Goal: Information Seeking & Learning: Learn about a topic

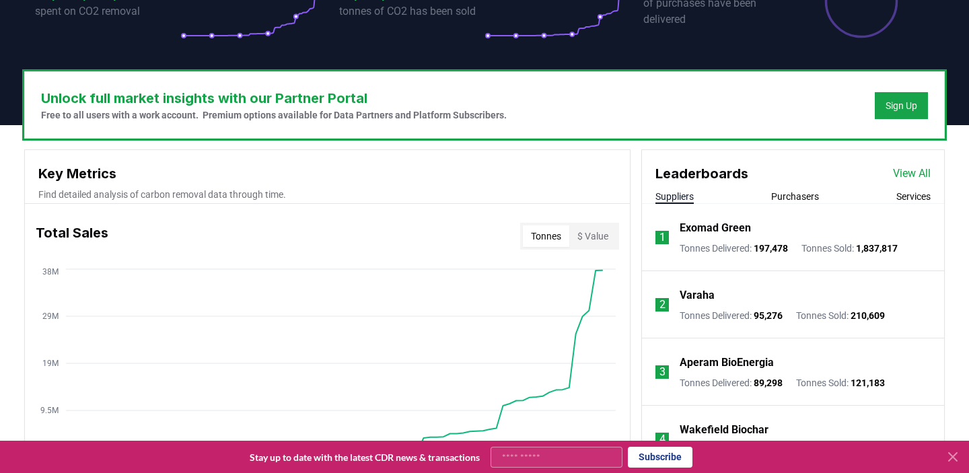
scroll to position [378, 0]
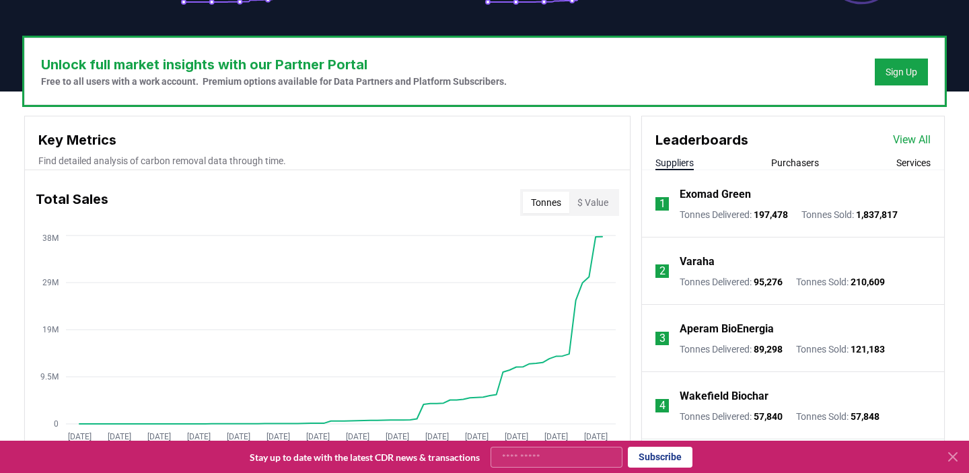
click at [705, 261] on p "Varaha" at bounding box center [697, 262] width 35 height 16
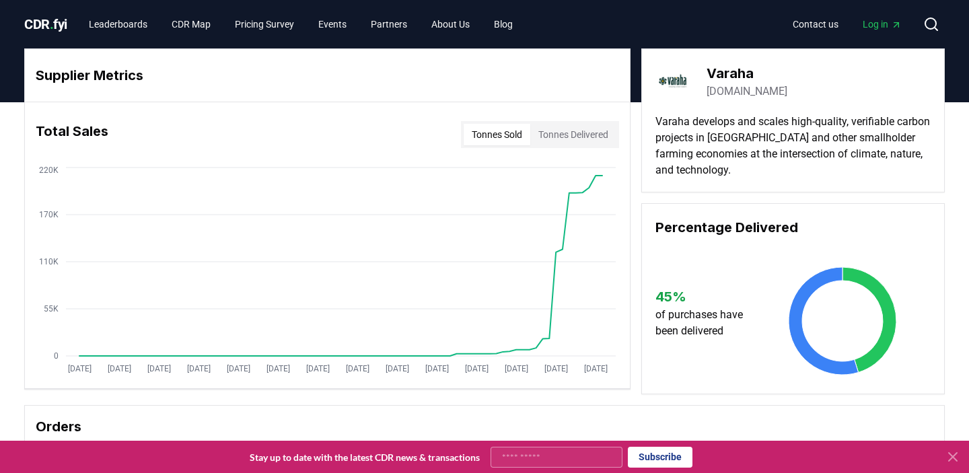
click at [570, 137] on button "Tonnes Delivered" at bounding box center [573, 135] width 86 height 22
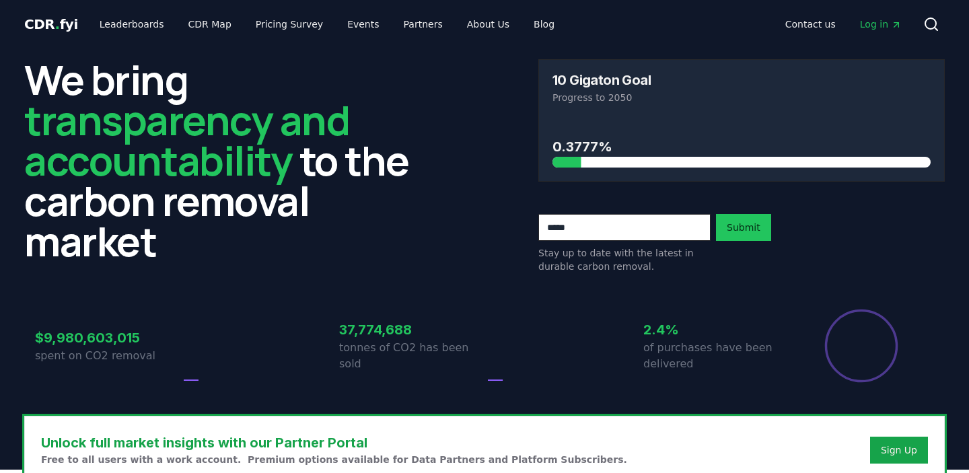
scroll to position [378, 0]
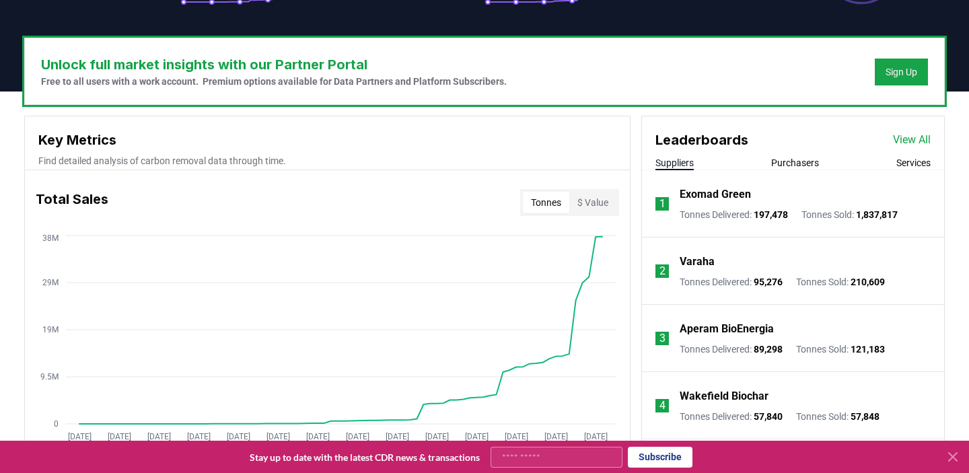
click at [952, 454] on icon at bounding box center [953, 457] width 16 height 16
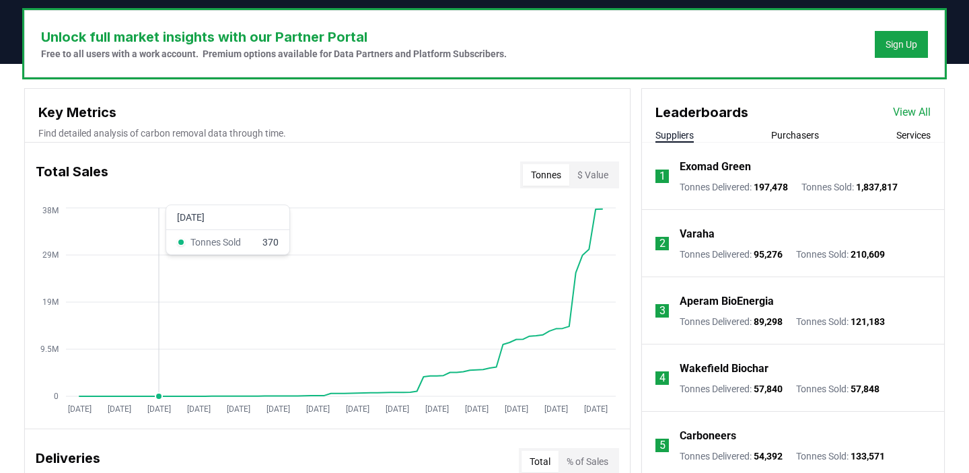
scroll to position [397, 0]
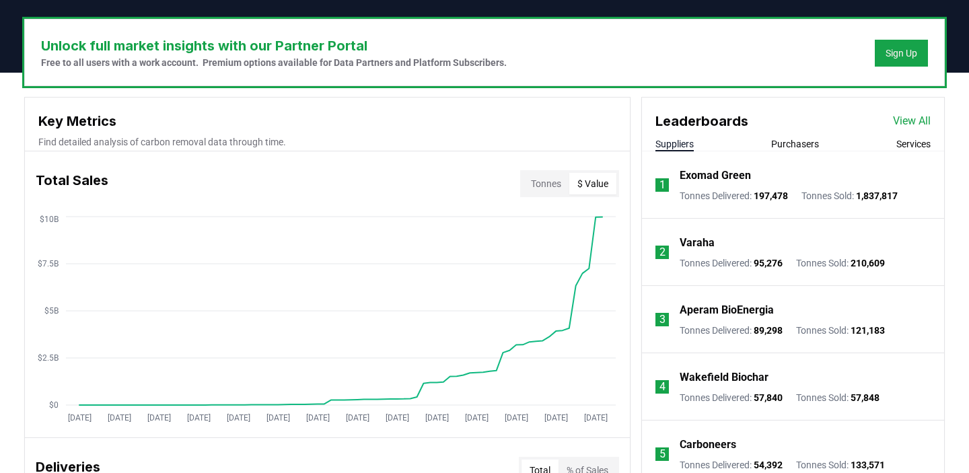
click at [601, 183] on button "$ Value" at bounding box center [592, 184] width 47 height 22
click at [545, 179] on button "Tonnes" at bounding box center [546, 184] width 46 height 22
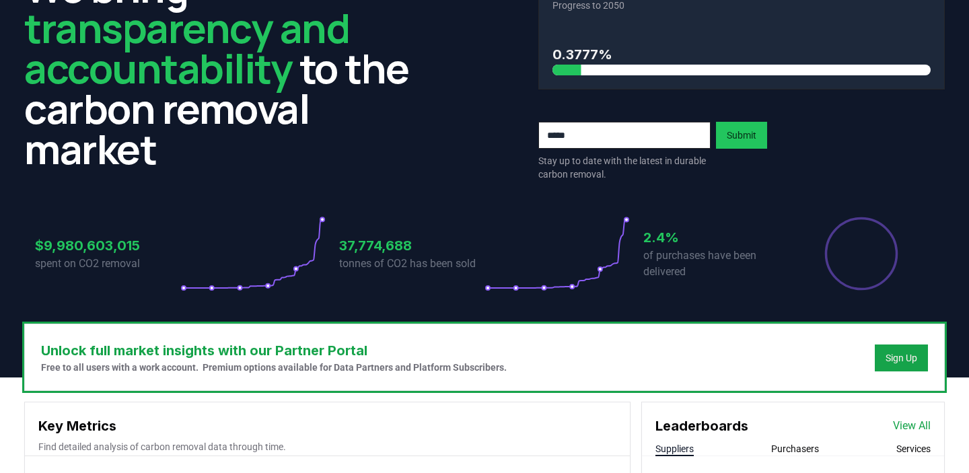
scroll to position [92, 0]
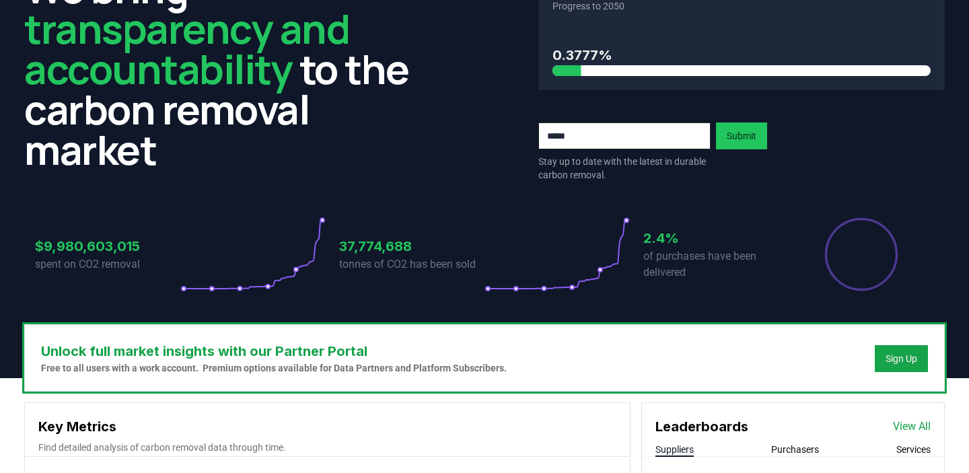
click at [452, 152] on div "We bring transparency and accountability to the carbon removal market 10 Gigato…" at bounding box center [484, 75] width 921 height 214
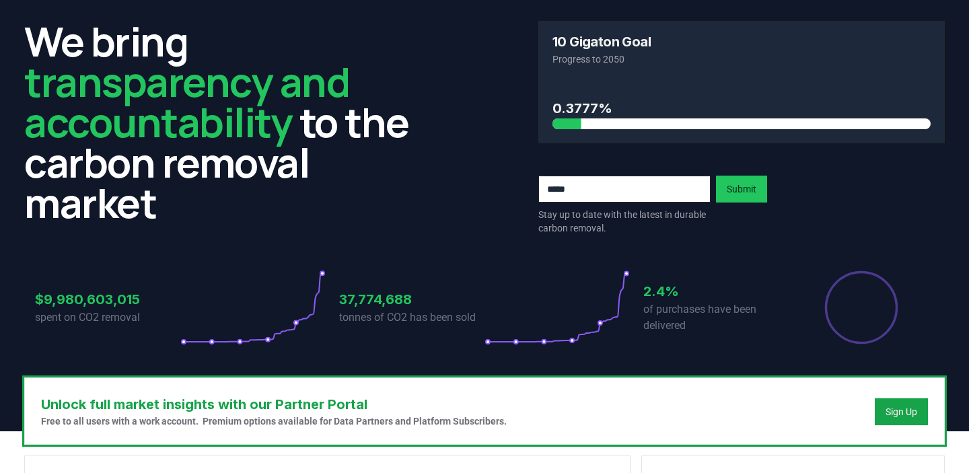
scroll to position [24, 0]
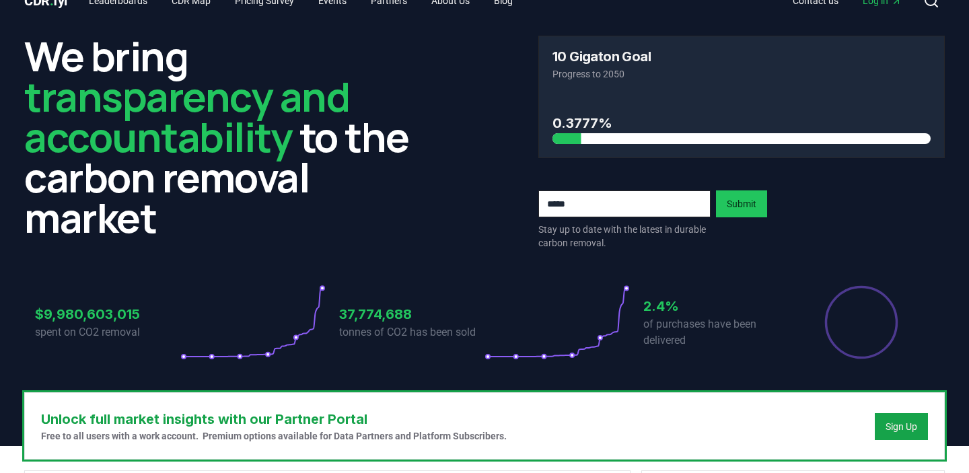
click at [569, 197] on input "email" at bounding box center [624, 203] width 172 height 27
type input "**********"
click at [754, 209] on button "Submit" at bounding box center [741, 203] width 51 height 27
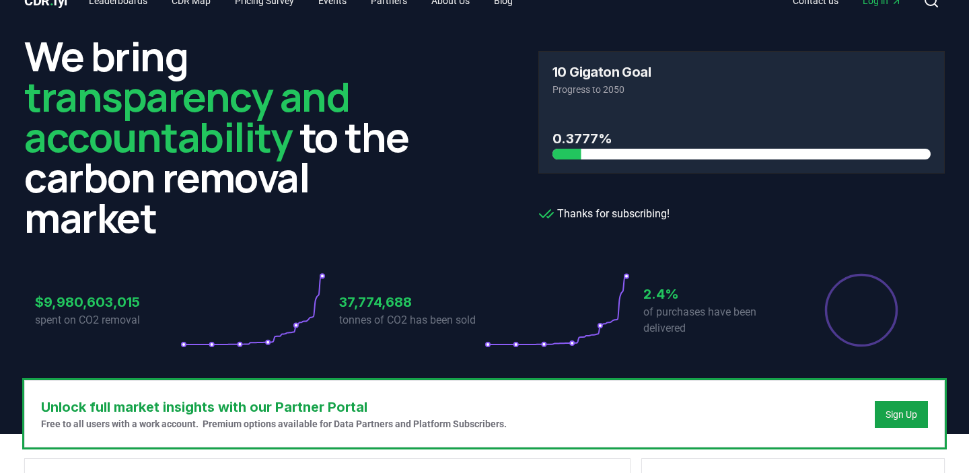
scroll to position [0, 0]
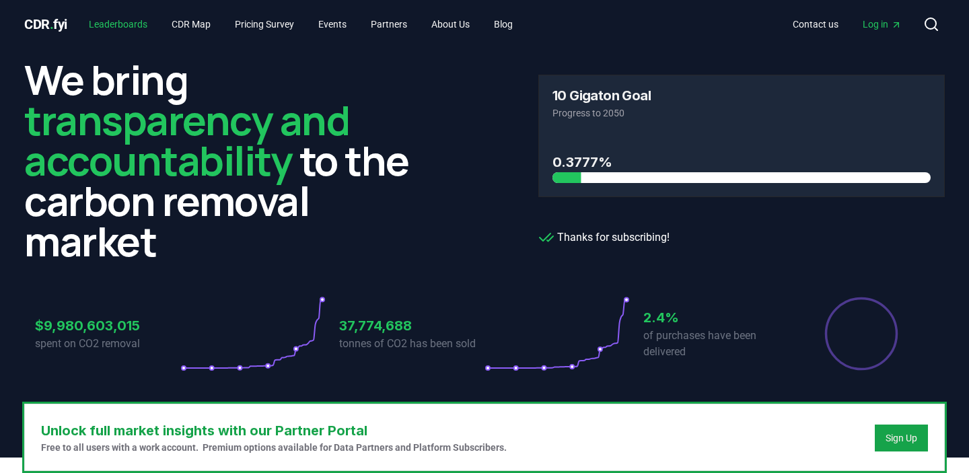
click at [133, 22] on link "Leaderboards" at bounding box center [118, 24] width 80 height 24
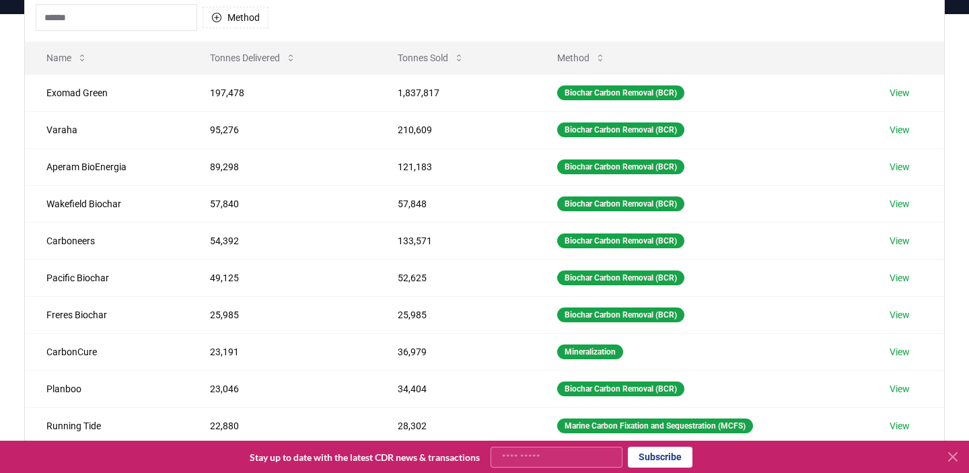
scroll to position [151, 0]
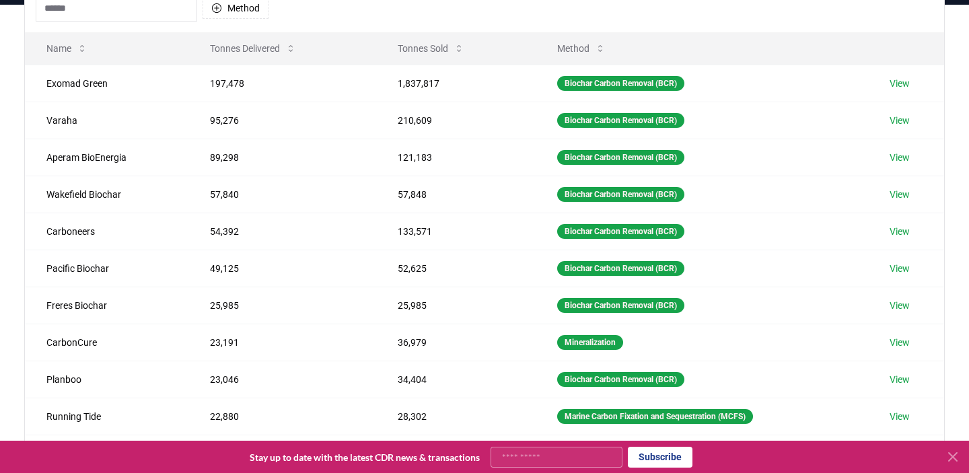
click at [16, 293] on div "Suppliers Purchasers Services Method Name Tonnes Delivered Tonnes Sold Method E…" at bounding box center [484, 220] width 942 height 539
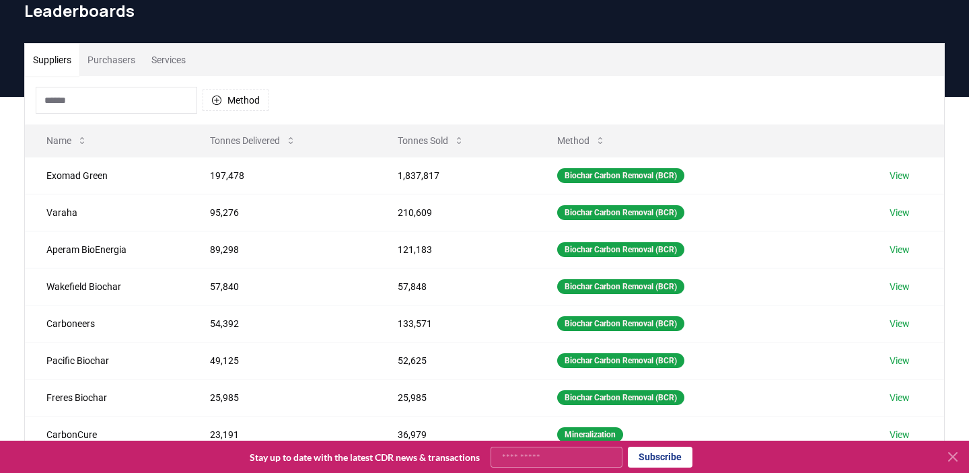
scroll to position [0, 0]
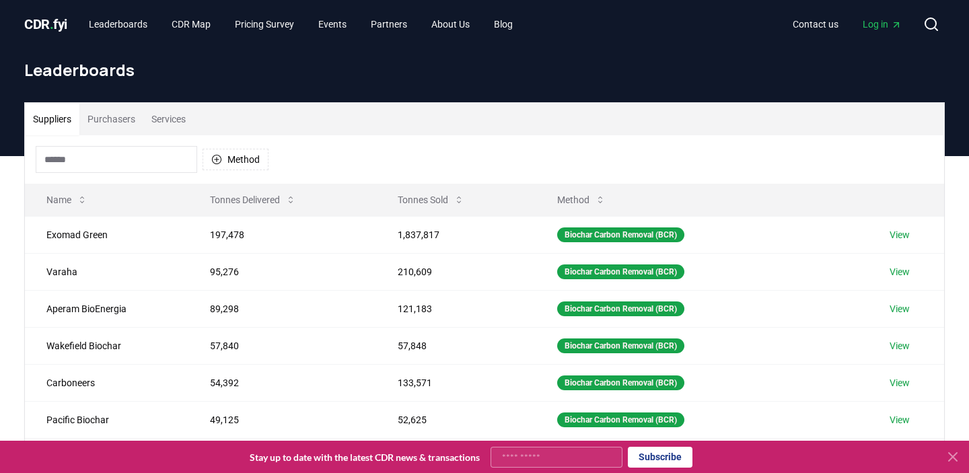
click at [136, 118] on button "Purchasers" at bounding box center [111, 119] width 64 height 32
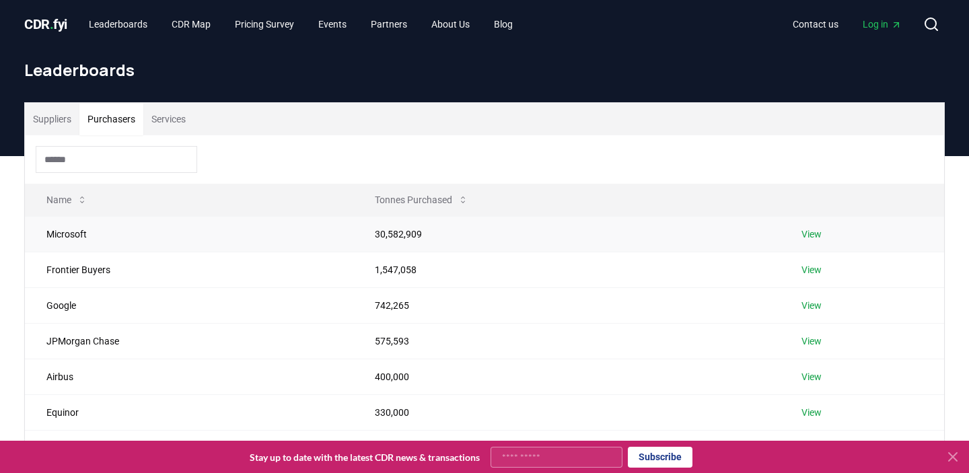
click at [810, 238] on link "View" at bounding box center [812, 234] width 20 height 13
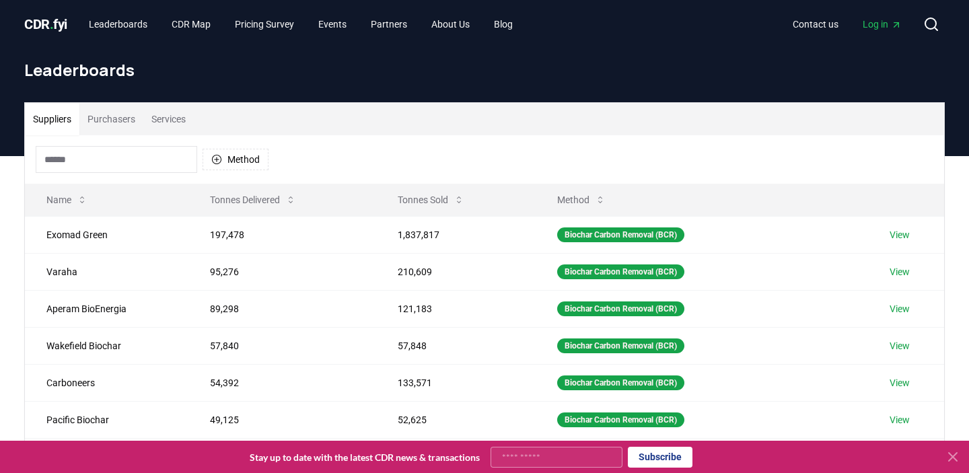
click at [178, 116] on button "Services" at bounding box center [168, 119] width 50 height 32
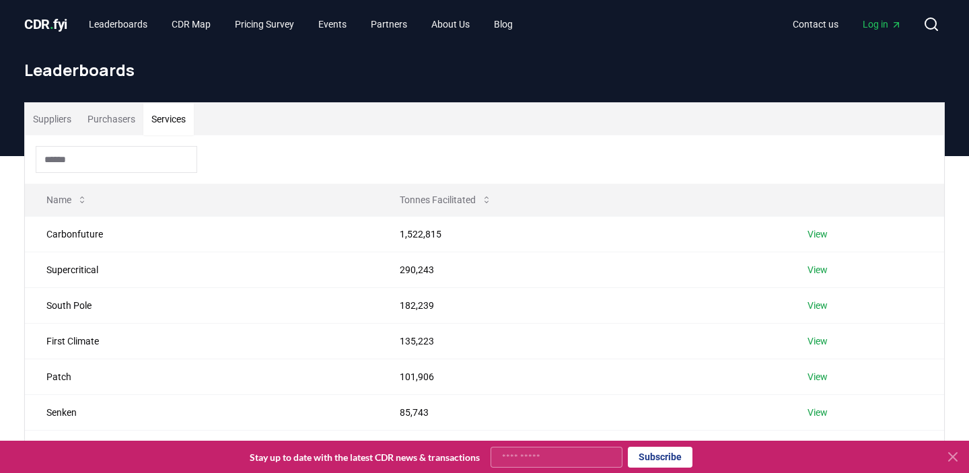
click at [248, 115] on div "Suppliers Purchasers Services" at bounding box center [484, 119] width 919 height 32
click at [195, 18] on link "CDR Map" at bounding box center [191, 24] width 61 height 24
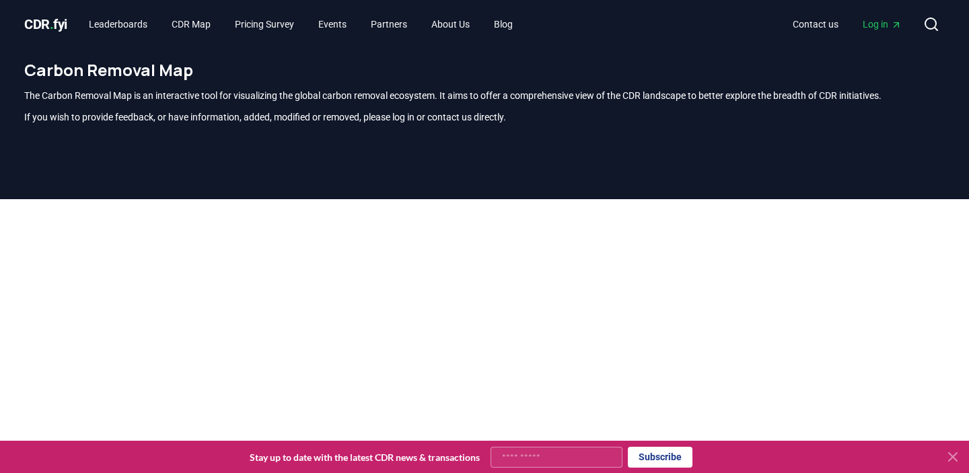
click at [950, 458] on icon at bounding box center [953, 457] width 16 height 16
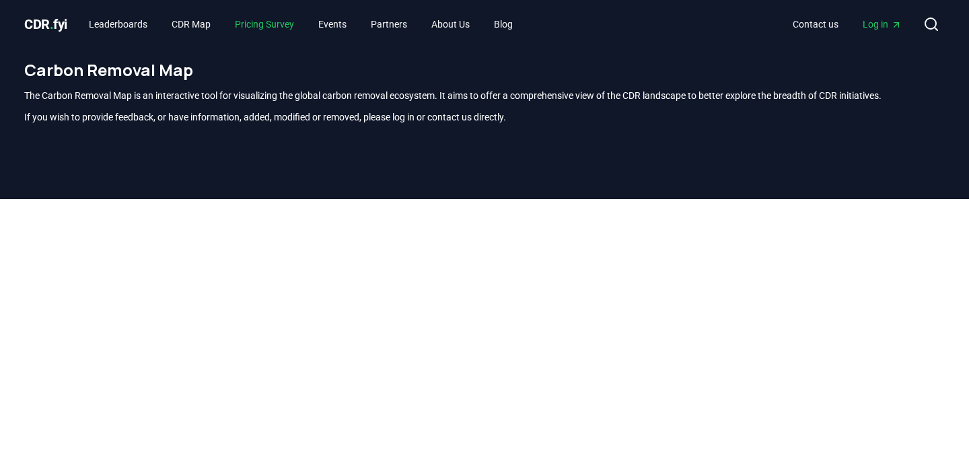
click at [267, 30] on link "Pricing Survey" at bounding box center [264, 24] width 81 height 24
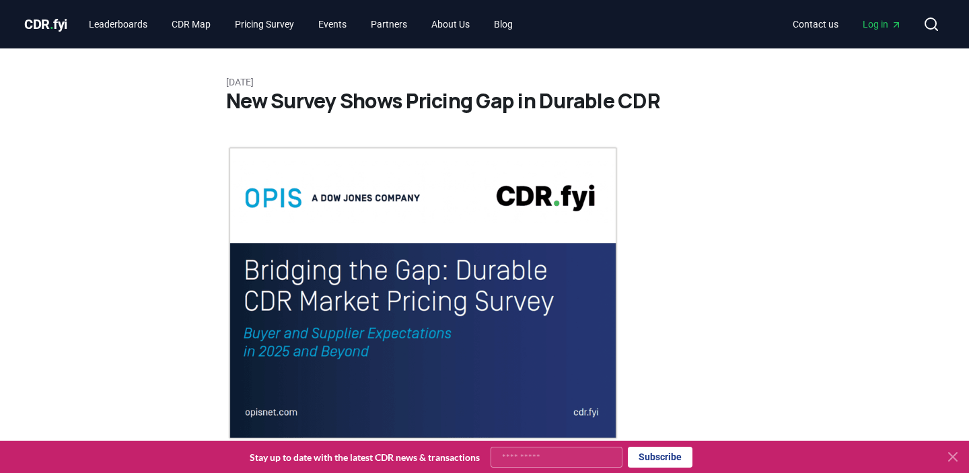
click at [956, 460] on icon at bounding box center [953, 457] width 8 height 8
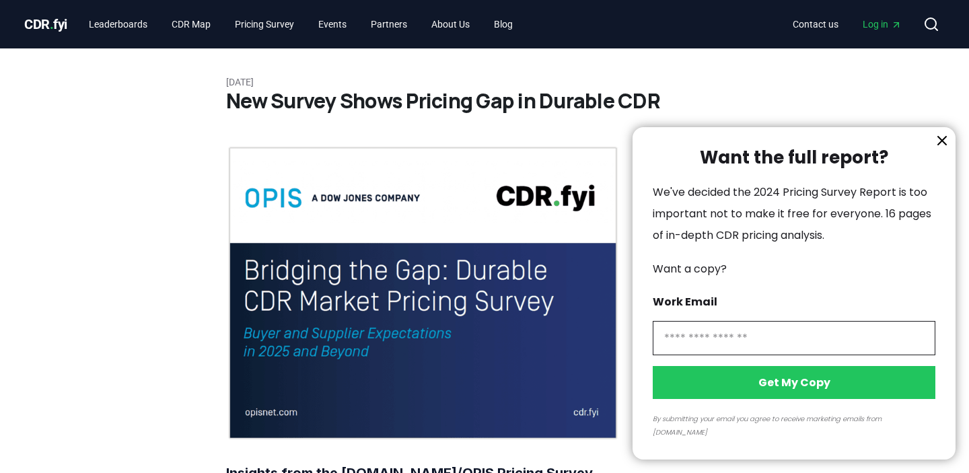
click at [940, 149] on icon "information" at bounding box center [942, 141] width 16 height 16
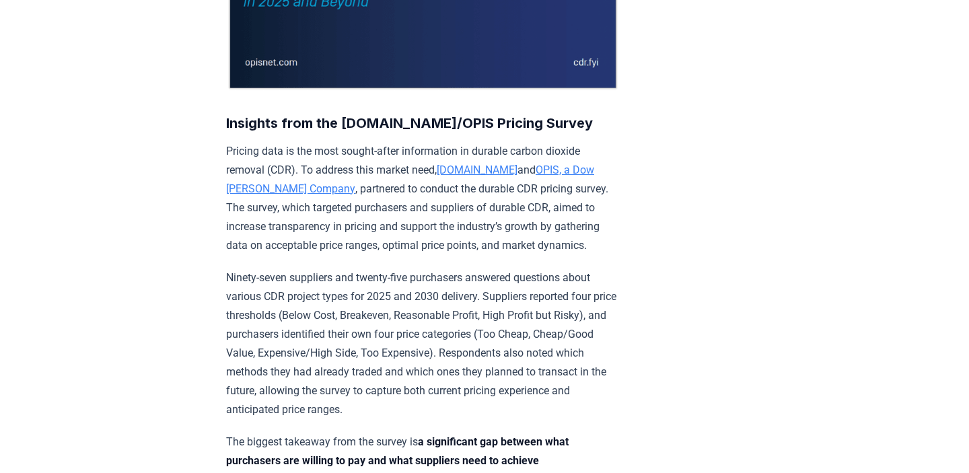
scroll to position [355, 0]
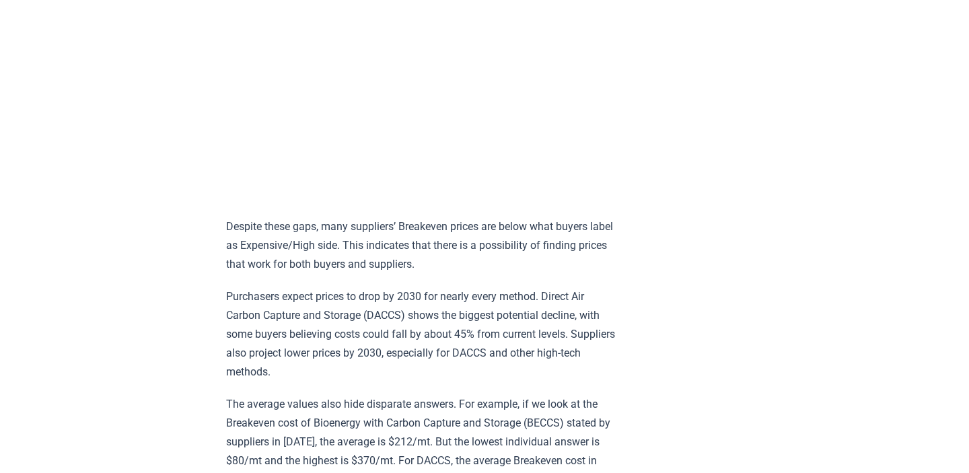
scroll to position [1229, 0]
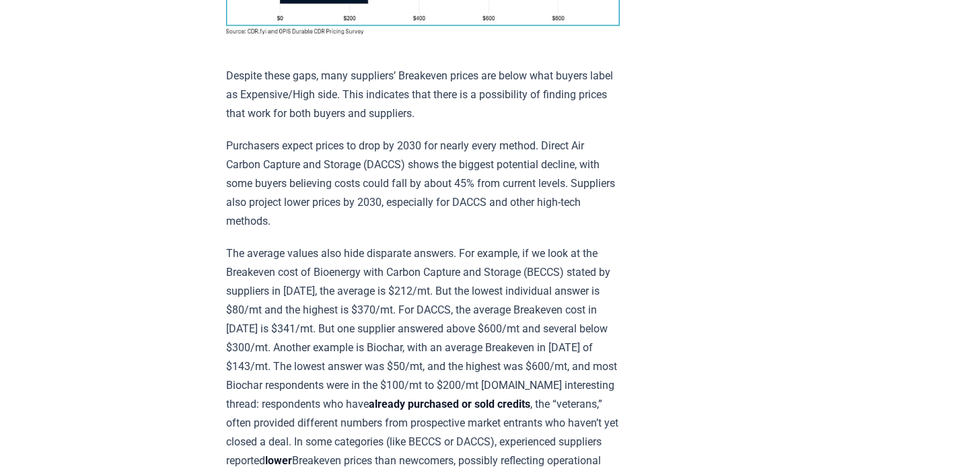
click at [184, 267] on div "January 21, 2025 New Survey Shows Pricing Gap in Durable CDR Insights from the …" at bounding box center [484, 378] width 942 height 3119
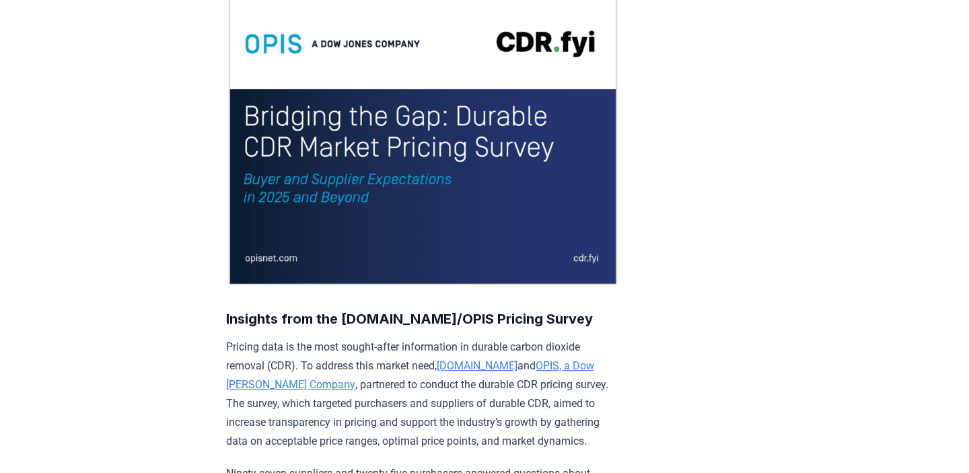
scroll to position [0, 0]
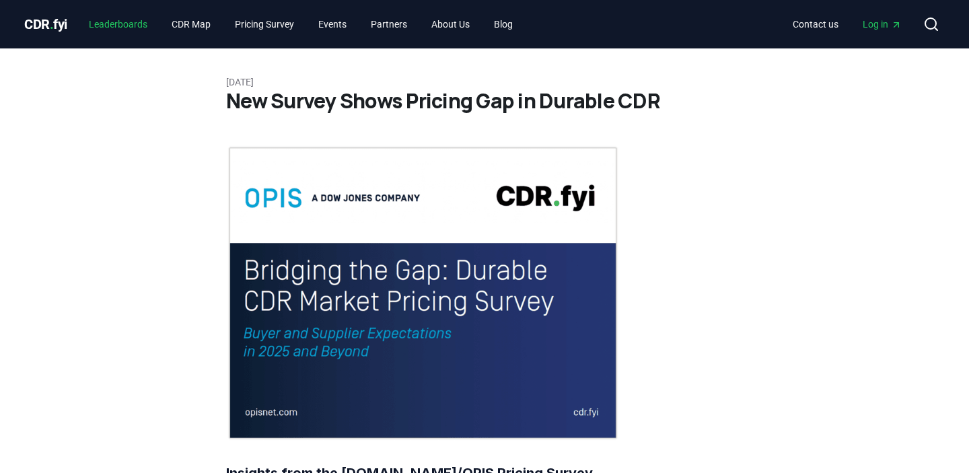
click at [126, 25] on link "Leaderboards" at bounding box center [118, 24] width 80 height 24
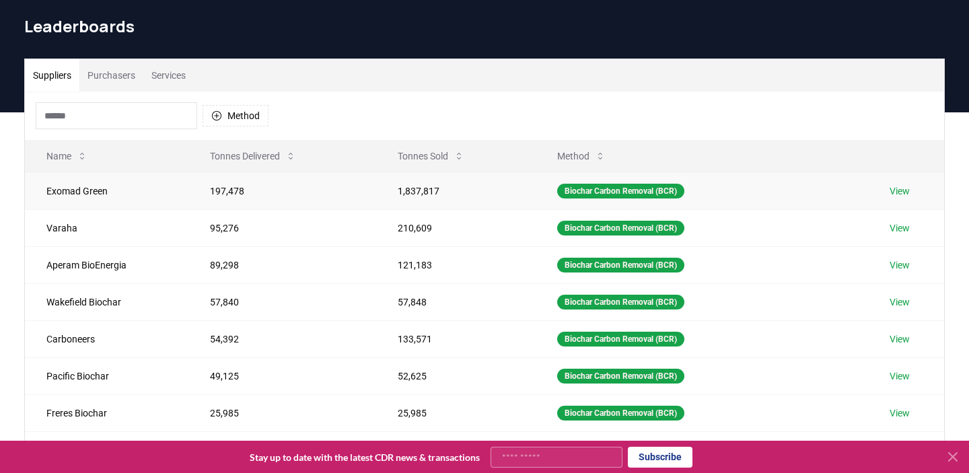
scroll to position [46, 0]
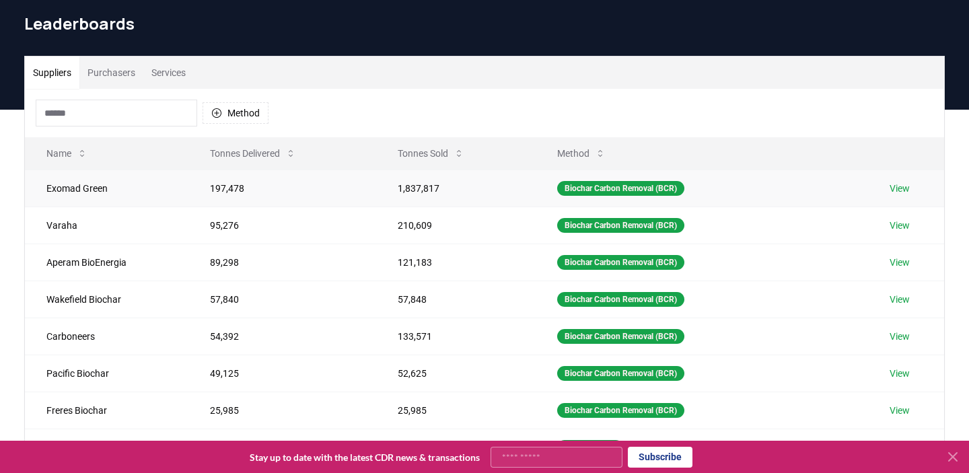
click at [907, 189] on link "View" at bounding box center [900, 188] width 20 height 13
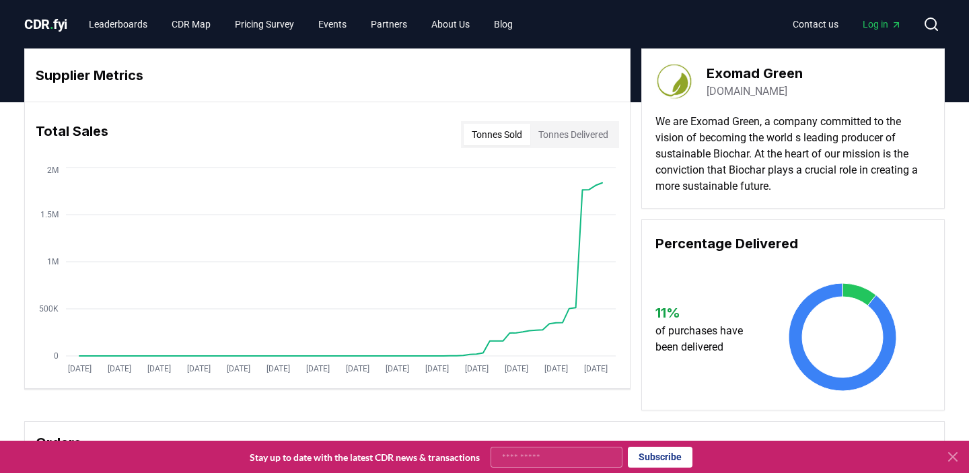
click at [956, 147] on div "Supplier Metrics Total Sales Tonnes Sold Tonnes Delivered [DATE] [DATE] [DATE] …" at bounding box center [484, 429] width 969 height 655
click at [955, 115] on div "Supplier Metrics Total Sales Tonnes Sold Tonnes Delivered [DATE] [DATE] [DATE] …" at bounding box center [484, 375] width 942 height 655
click at [949, 114] on div "Supplier Metrics Total Sales Tonnes Sold Tonnes Delivered [DATE] [DATE] [DATE] …" at bounding box center [484, 375] width 942 height 655
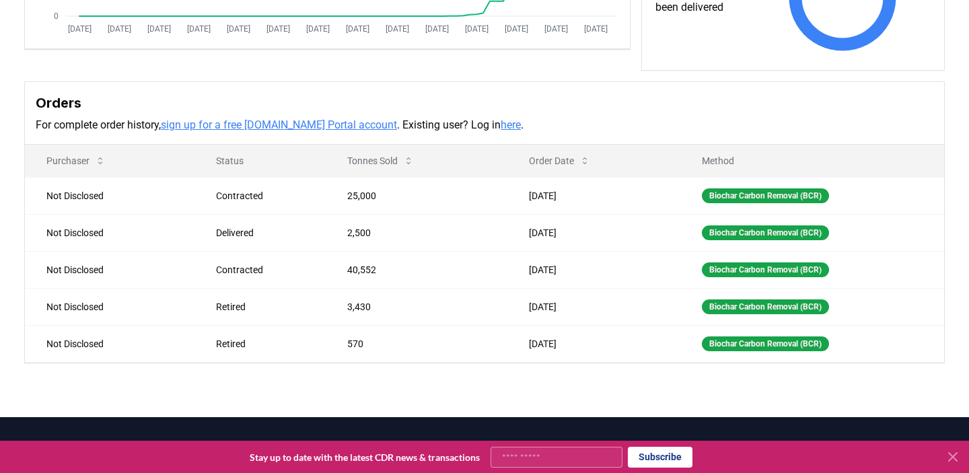
scroll to position [337, 0]
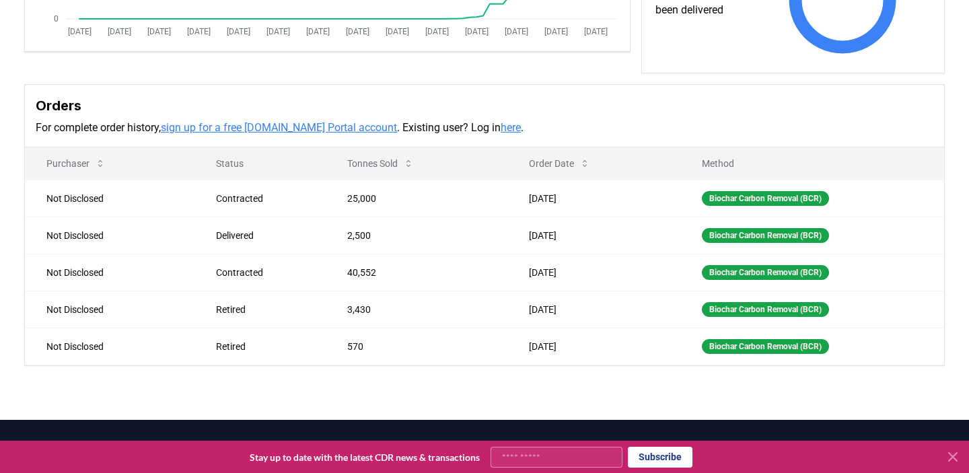
click at [636, 103] on h3 "Orders" at bounding box center [485, 106] width 898 height 20
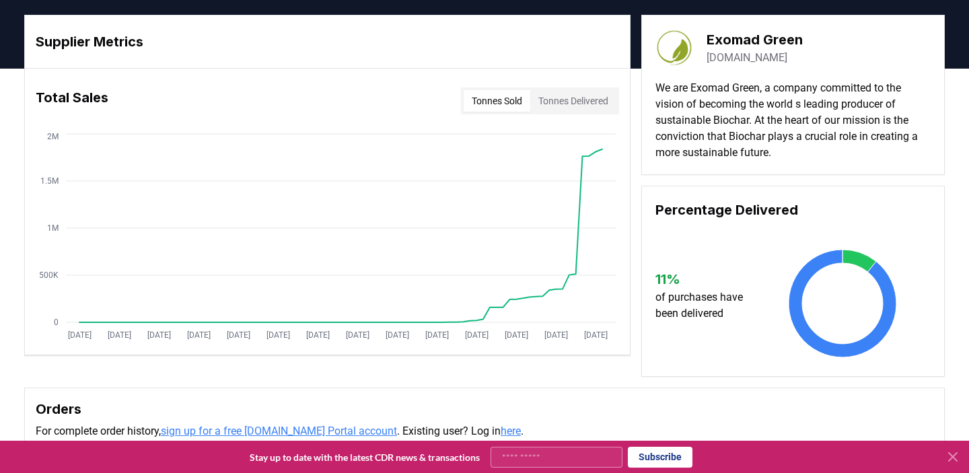
scroll to position [0, 0]
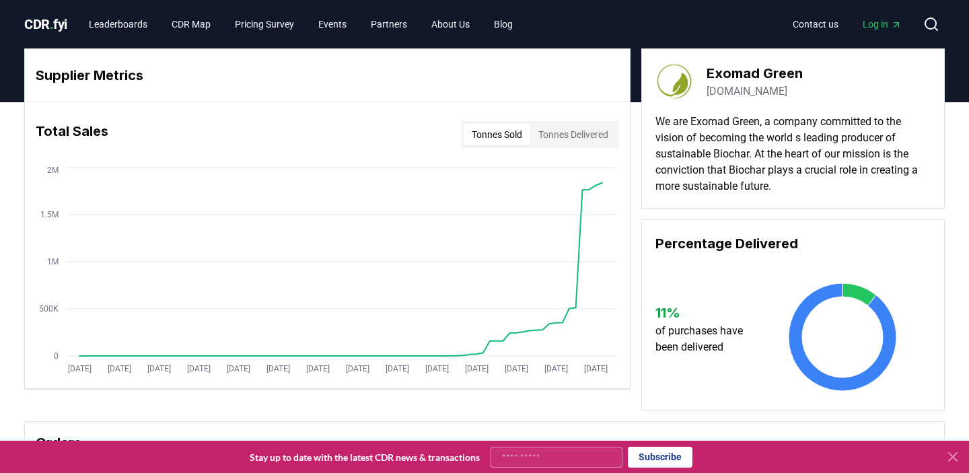
click at [573, 134] on button "Tonnes Delivered" at bounding box center [573, 135] width 86 height 22
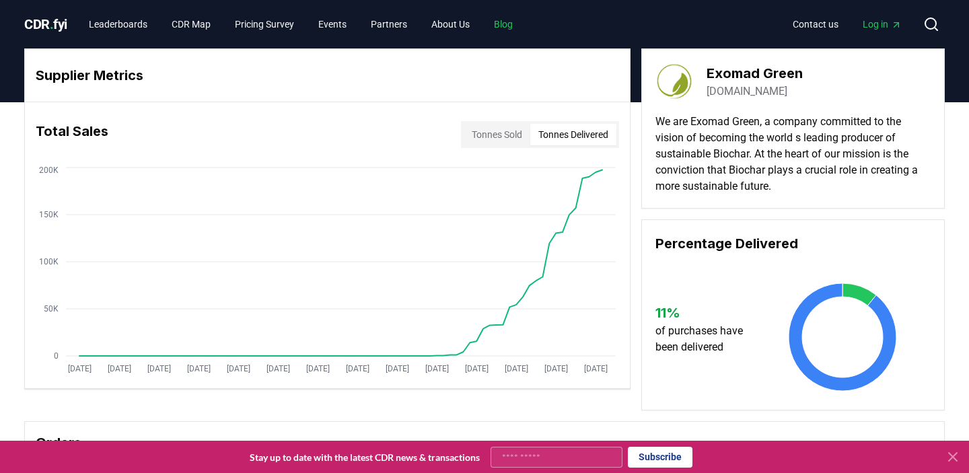
click at [524, 27] on link "Blog" at bounding box center [503, 24] width 40 height 24
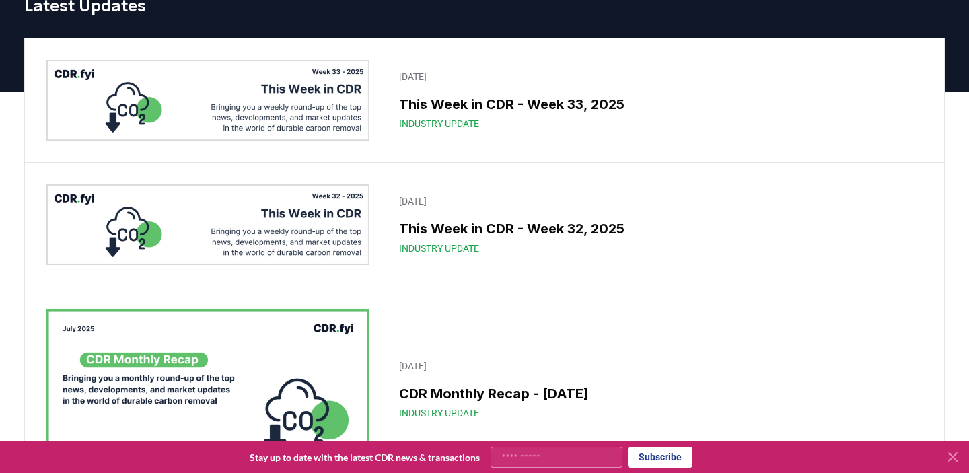
scroll to position [52, 0]
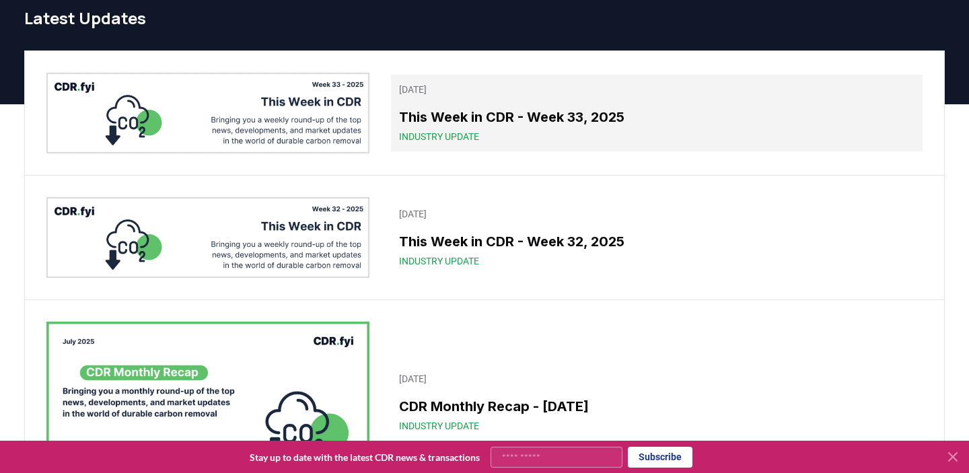
click at [469, 139] on span "Industry Update" at bounding box center [439, 136] width 80 height 13
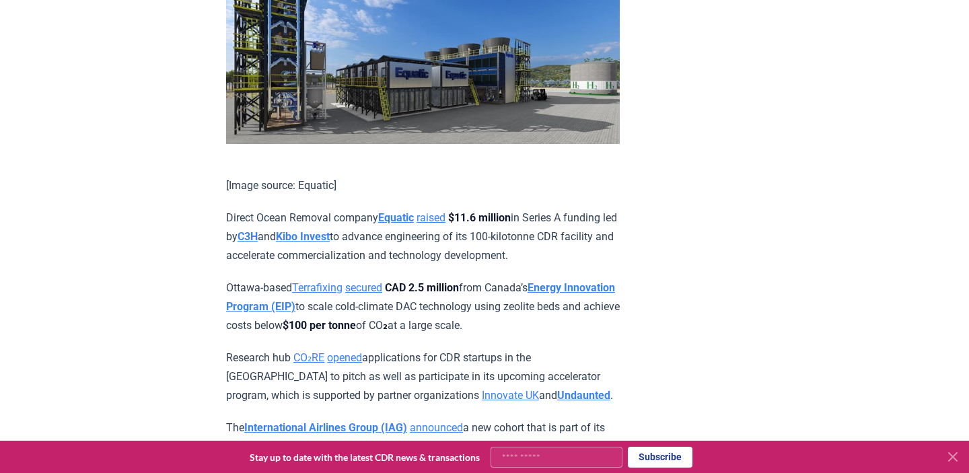
scroll to position [1974, 0]
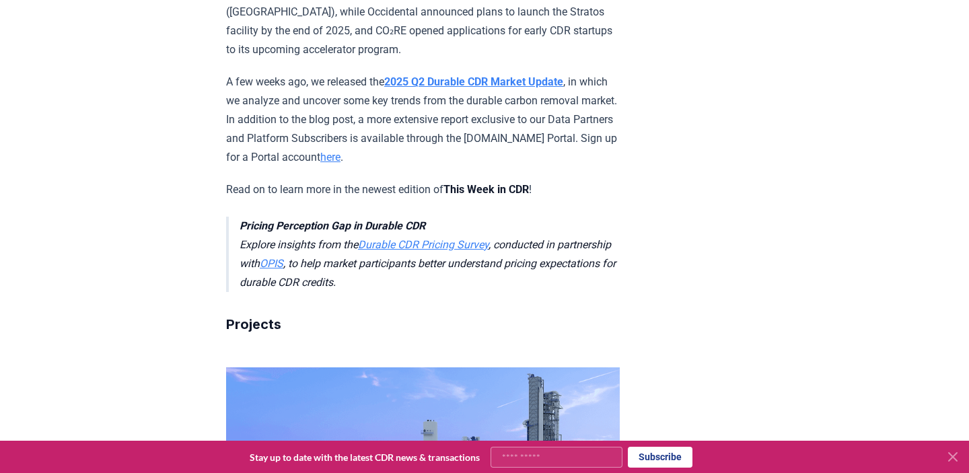
scroll to position [0, 0]
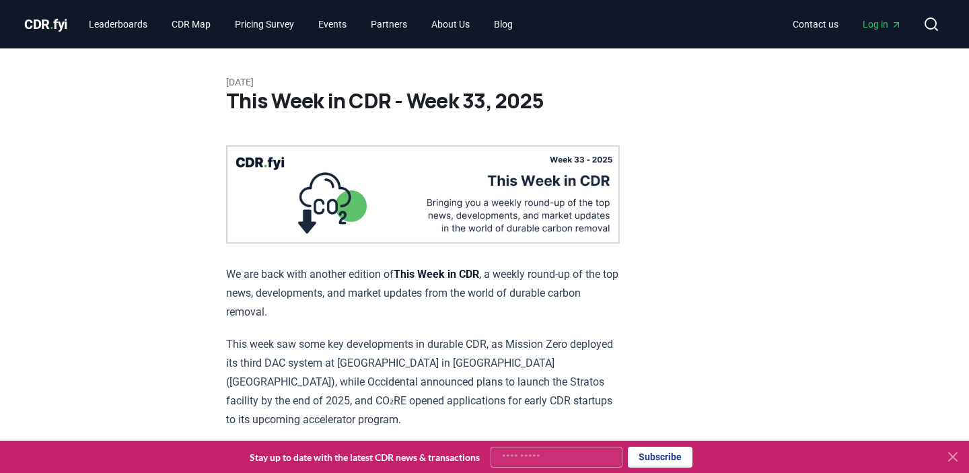
click at [956, 458] on icon at bounding box center [953, 457] width 16 height 16
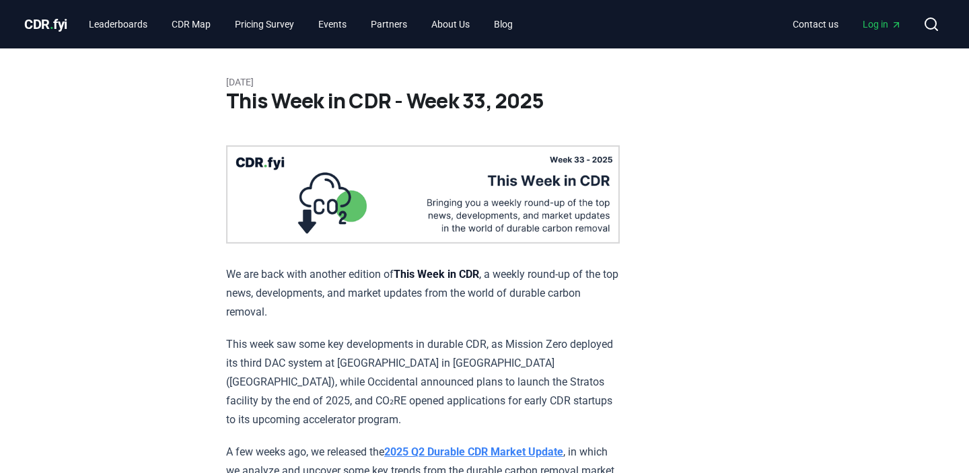
click at [463, 22] on link "About Us" at bounding box center [451, 24] width 60 height 24
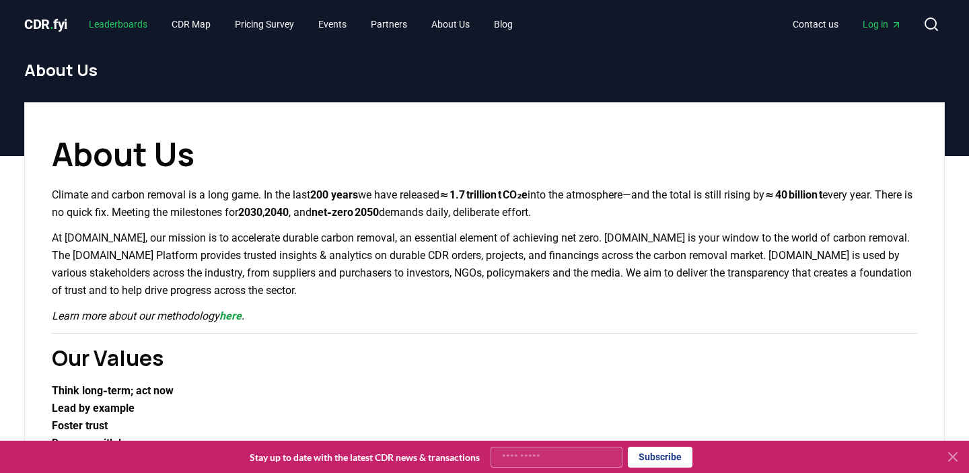
click at [133, 21] on link "Leaderboards" at bounding box center [118, 24] width 80 height 24
